Goal: Task Accomplishment & Management: Use online tool/utility

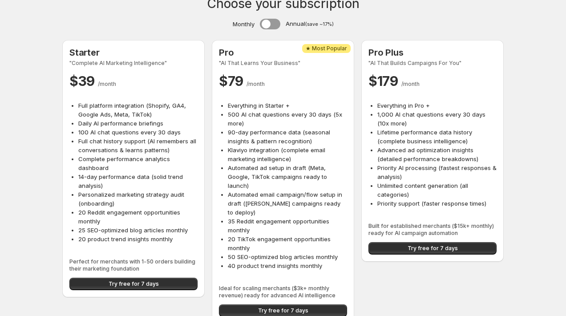
scroll to position [12, 0]
click at [113, 281] on span "Try free for 7 days" at bounding box center [134, 283] width 50 height 7
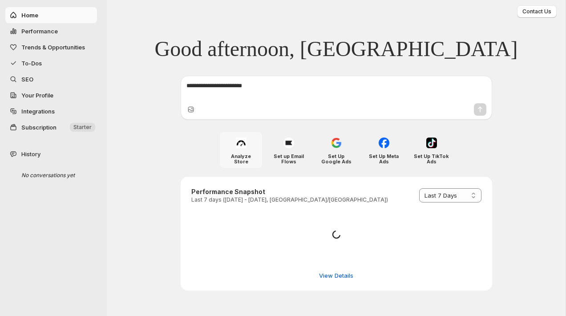
select select "*********"
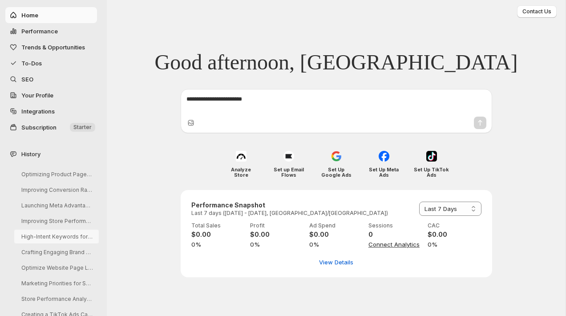
scroll to position [18, 0]
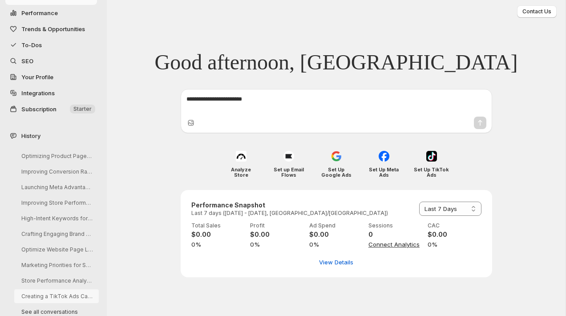
click at [43, 293] on button "Creating a TikTok Ads Campaign" at bounding box center [56, 296] width 85 height 14
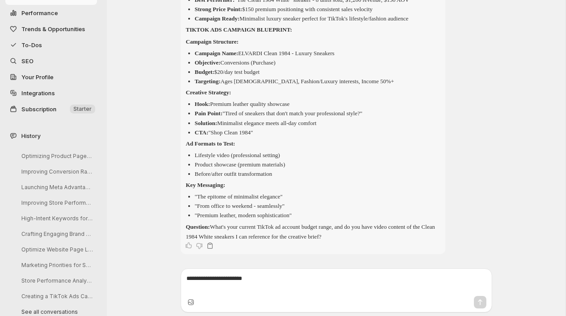
scroll to position [356, 0]
click at [211, 246] on icon "Copy text" at bounding box center [210, 245] width 9 height 9
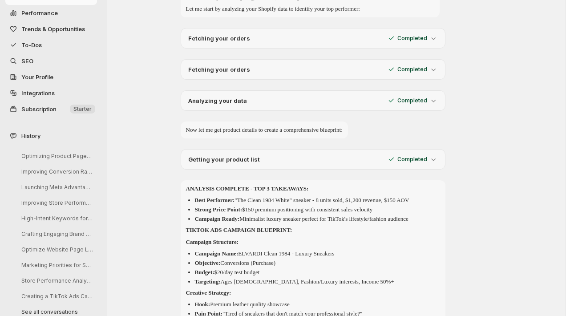
scroll to position [145, 0]
drag, startPoint x: 370, startPoint y: 234, endPoint x: 185, endPoint y: 197, distance: 188.1
click at [186, 197] on div "ANALYSIS COMPLETE - TOP 3 TAKEAWAYS: Best Performer: "The Clean 1984 White" sne…" at bounding box center [313, 313] width 254 height 258
copy div "ANALYSIS COMPLETE - TOP 3 TAKEAWAYS: Best Performer: "The Clean 1984 White" sne…"
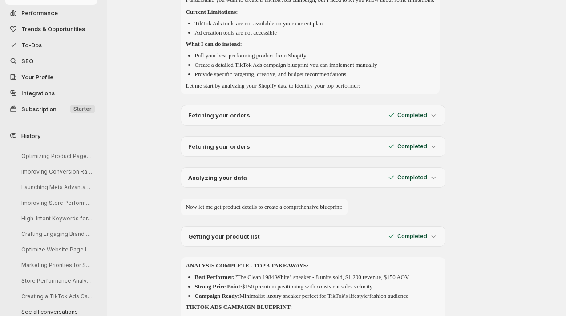
scroll to position [0, 0]
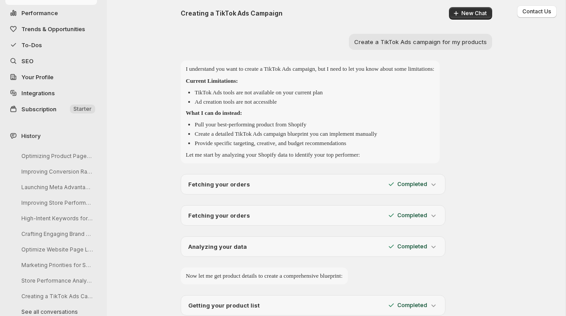
click at [512, 108] on div "Creating a TikTok Ads Campaign New Chat Create a TikTok Ads campaign for my pro…" at bounding box center [336, 305] width 459 height 611
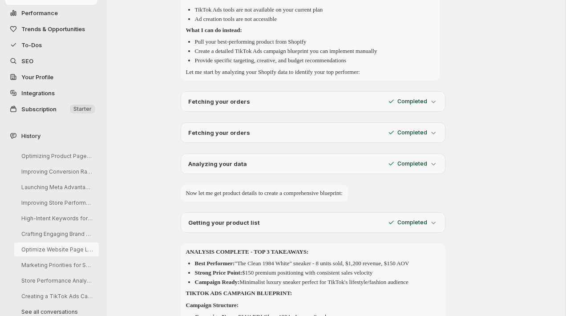
scroll to position [157, 0]
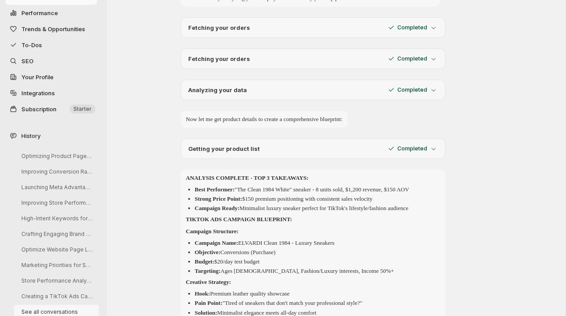
click at [44, 307] on button "See all conversations" at bounding box center [56, 312] width 85 height 14
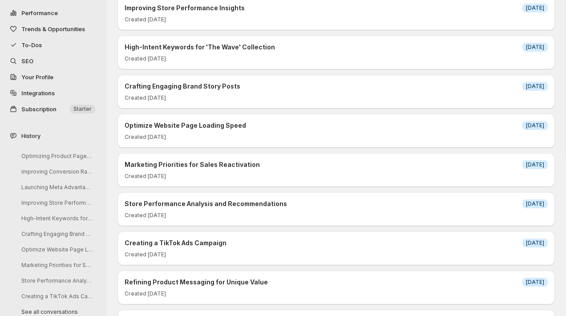
scroll to position [268, 0]
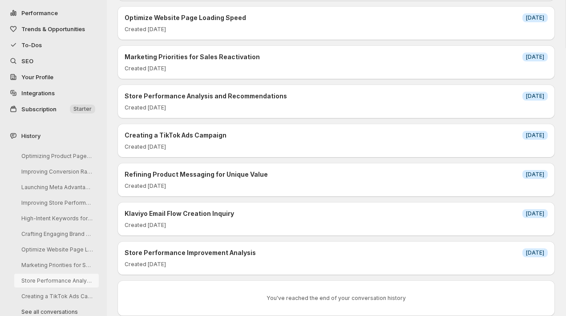
click at [54, 277] on button "Store Performance Analysis and Recommendations" at bounding box center [56, 281] width 85 height 14
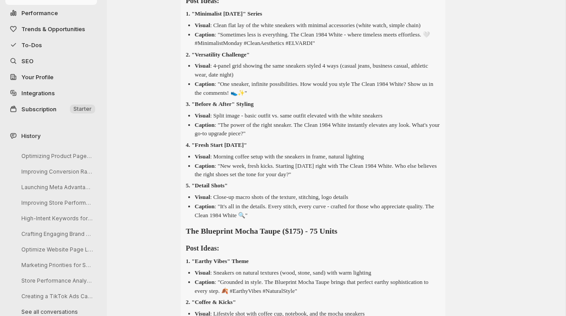
scroll to position [1222, 0]
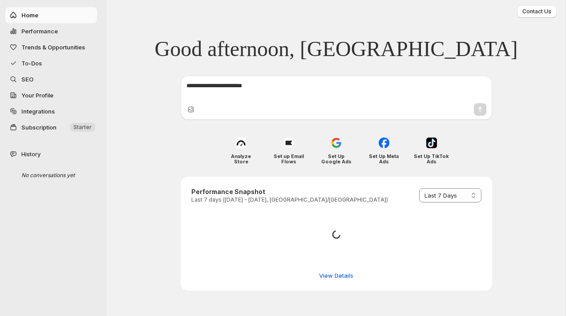
select select "*********"
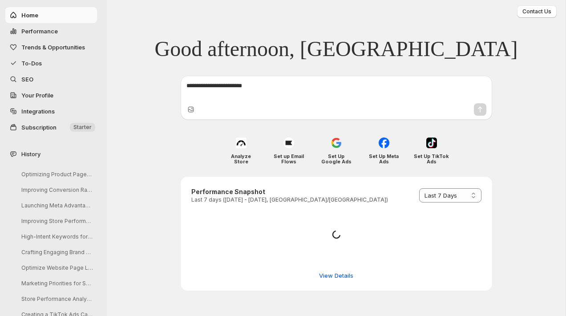
scroll to position [18, 0]
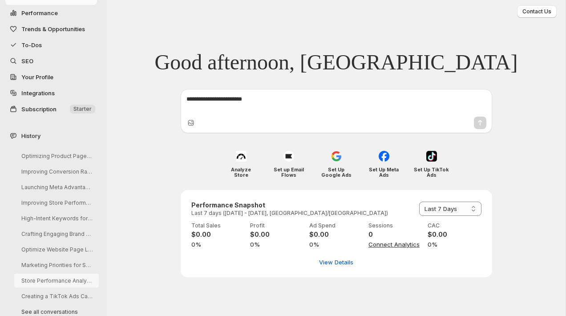
click at [44, 279] on button "Store Performance Analysis and Recommendations" at bounding box center [56, 281] width 85 height 14
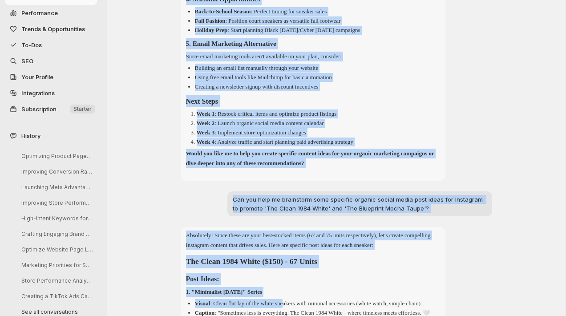
scroll to position [979, 0]
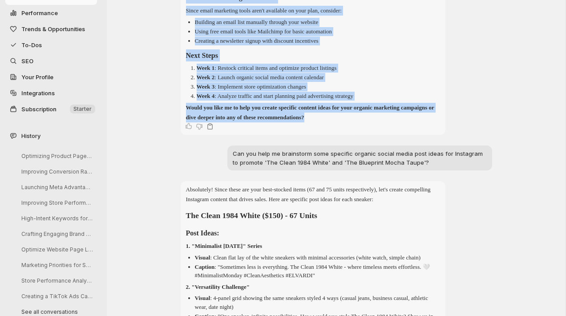
drag, startPoint x: 194, startPoint y: 85, endPoint x: 405, endPoint y: 129, distance: 215.6
copy div "Marketing Strategy (Given No Platform Integrations) Since you don't have market…"
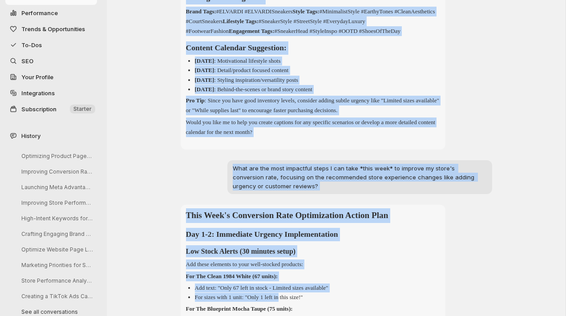
scroll to position [1908, 0]
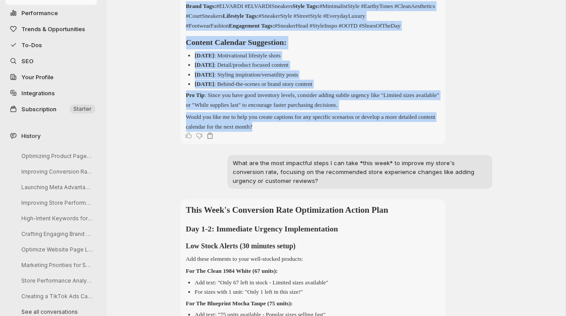
drag, startPoint x: 186, startPoint y: 43, endPoint x: 289, endPoint y: 142, distance: 142.5
copy div "The Blueprint Mocha Taupe ($175) - 75 Units Post Ideas: 1. "Earthy Vibes" Theme…"
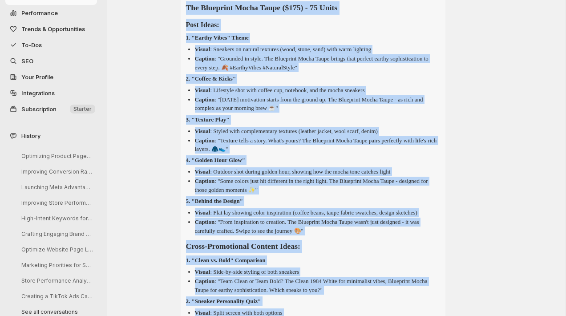
scroll to position [1415, 0]
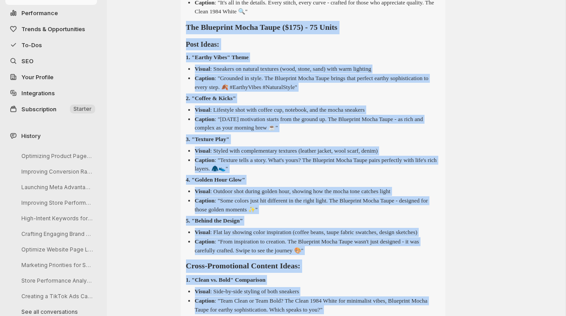
click at [313, 214] on li "Caption : "Some colors just hit different in the right light. The Blueprint Moc…" at bounding box center [317, 204] width 245 height 17
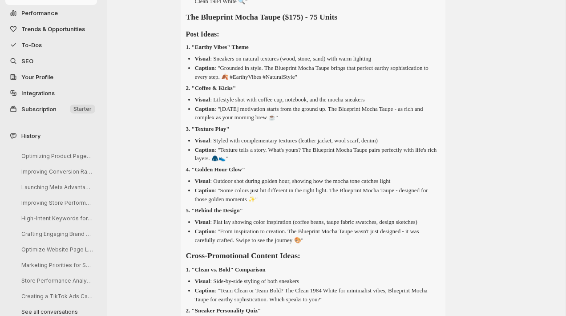
scroll to position [1424, 0]
